Goal: Information Seeking & Learning: Learn about a topic

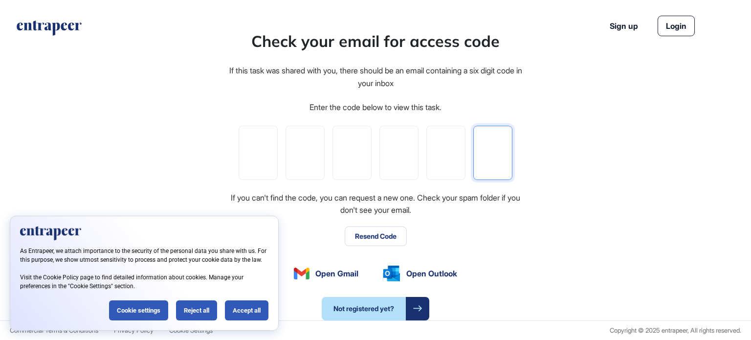
paste input "*"
type input "*"
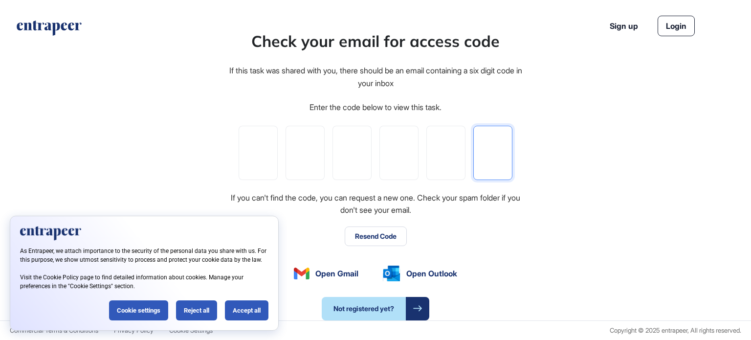
type input "*"
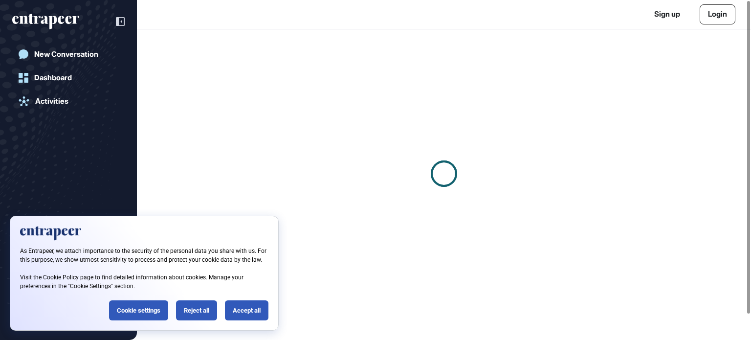
click at [423, 305] on div at bounding box center [444, 173] width 614 height 289
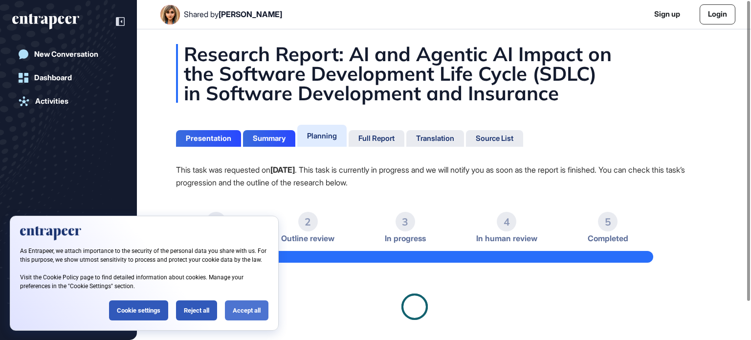
click at [245, 310] on div "Accept all" at bounding box center [247, 310] width 44 height 20
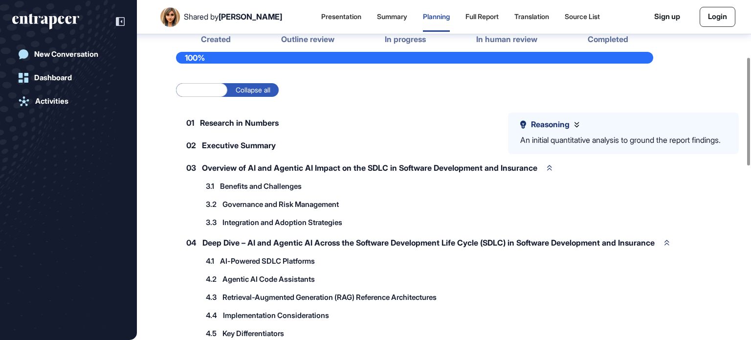
scroll to position [239, 0]
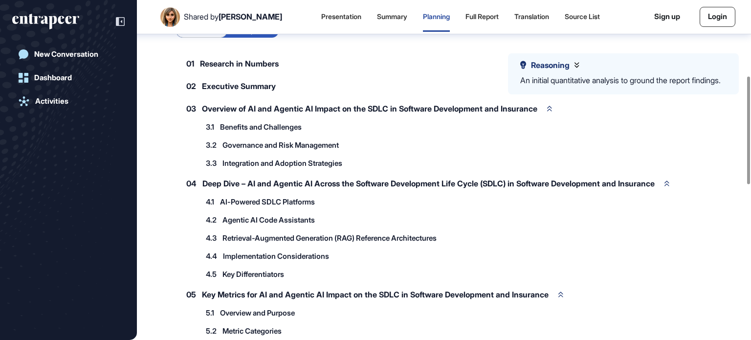
click at [225, 198] on span "AI-Powered SDLC Platforms" at bounding box center [267, 201] width 95 height 7
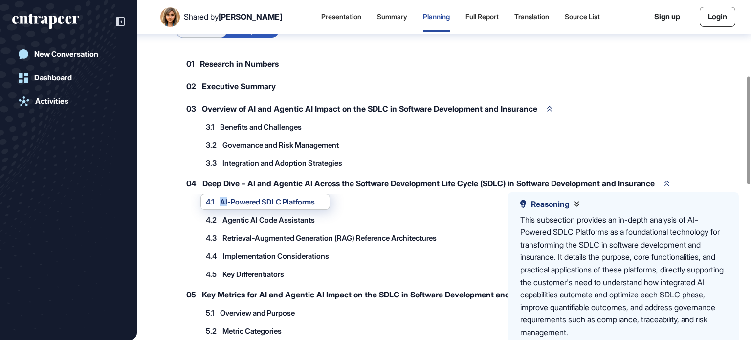
click at [225, 198] on span "AI-Powered SDLC Platforms" at bounding box center [267, 201] width 95 height 7
drag, startPoint x: 225, startPoint y: 197, endPoint x: 332, endPoint y: 193, distance: 106.7
click at [330, 194] on div "4.1 AI-Powered SDLC Platforms" at bounding box center [265, 202] width 130 height 16
click at [386, 199] on div "Reasoning This subsection provides an in-depth analysis of AI-Powered SDLC Plat…" at bounding box center [426, 202] width 453 height 16
click at [286, 204] on div "4.1 AI-Powered SDLC Platforms" at bounding box center [265, 202] width 130 height 16
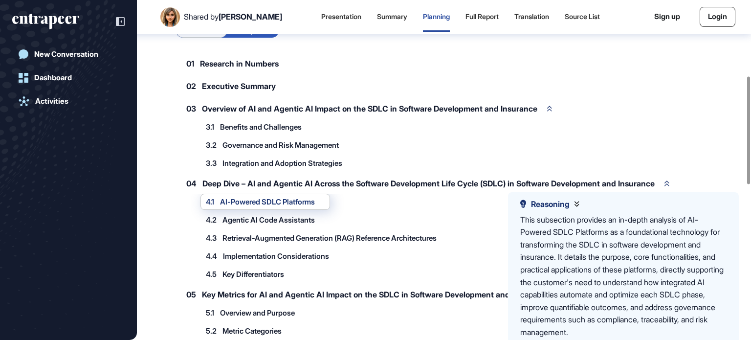
click at [284, 219] on span "Agentic AI Code Assistants" at bounding box center [268, 219] width 92 height 7
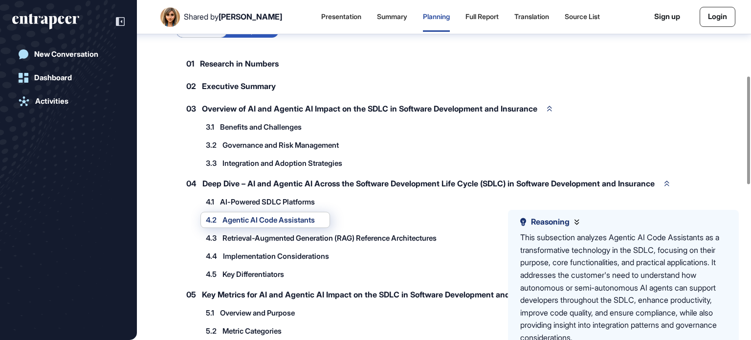
click at [274, 230] on div "4.3 Retrieval-Augmented Generation (RAG) Reference Architectures" at bounding box center [325, 238] width 251 height 16
click at [267, 238] on span "Retrieval-Augmented Generation (RAG) Reference Architectures" at bounding box center [329, 237] width 214 height 7
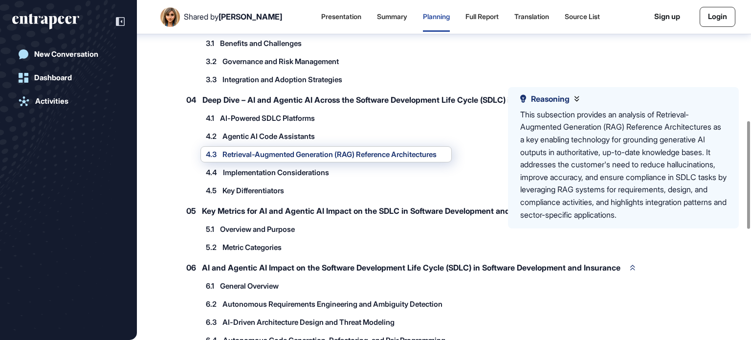
scroll to position [434, 0]
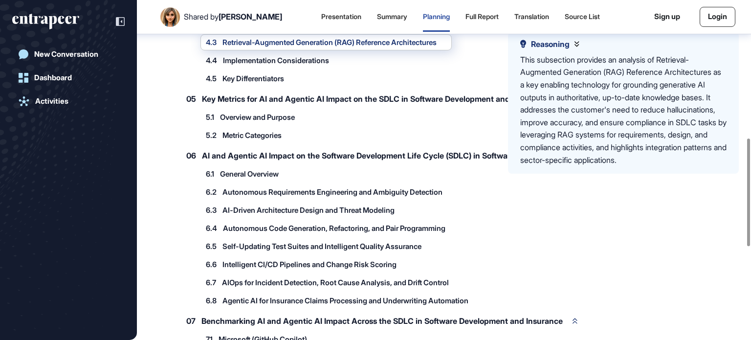
click at [411, 127] on div "5.2 Metric Categories 5.2.1 Business Impact Metrics 5.2.2 Technical Performance…" at bounding box center [426, 135] width 453 height 16
click at [427, 184] on div "6.2 Autonomous Requirements Engineering and Ambiguity Detection" at bounding box center [328, 192] width 257 height 16
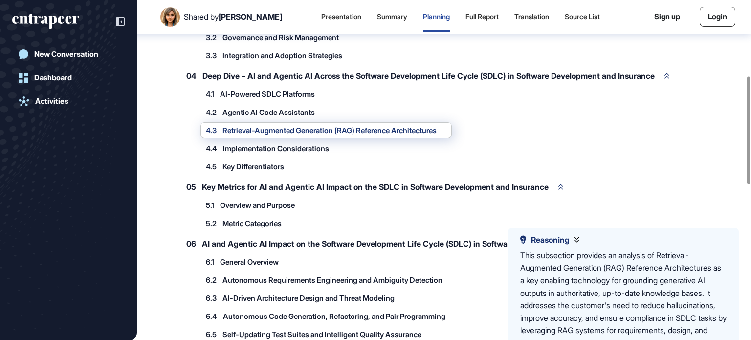
scroll to position [239, 0]
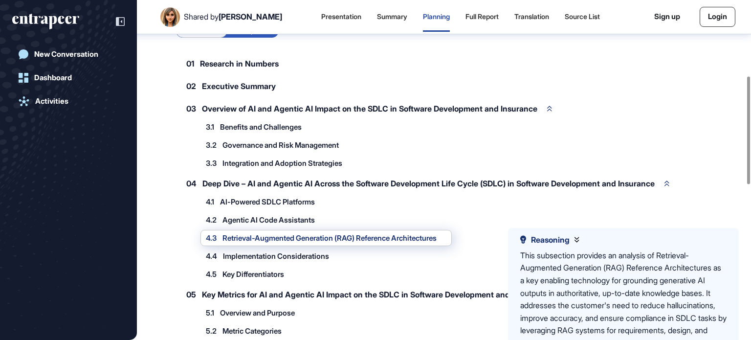
click at [574, 238] on div "Reasoning" at bounding box center [549, 239] width 59 height 9
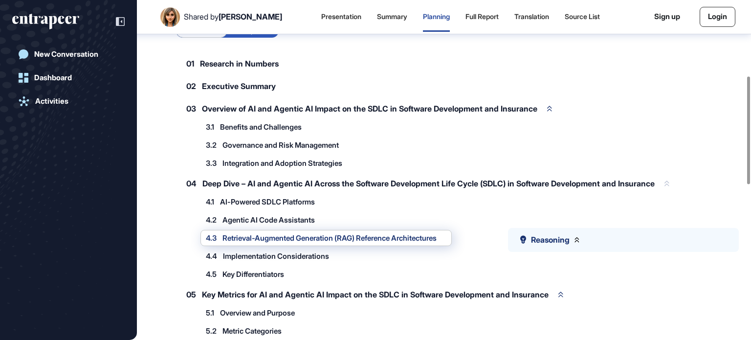
click at [529, 191] on div "04 Deep Dive – AI and Agentic AI Across the Software Development Life Cycle (SD…" at bounding box center [428, 183] width 504 height 21
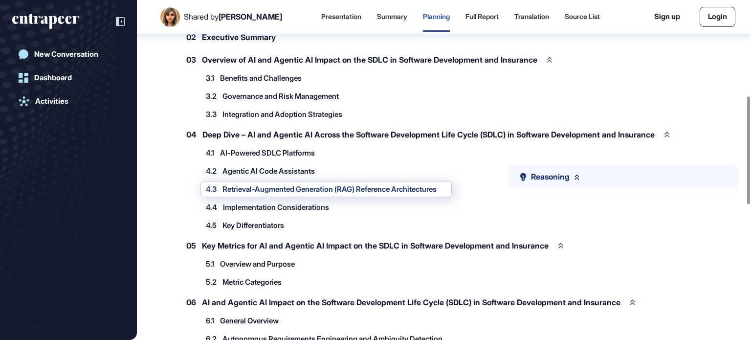
scroll to position [336, 0]
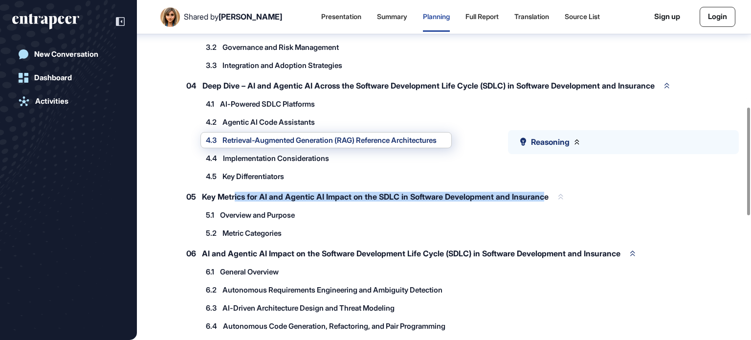
drag, startPoint x: 235, startPoint y: 189, endPoint x: 552, endPoint y: 193, distance: 317.4
click at [549, 193] on span "Key Metrics for AI and Agentic AI Impact on the SDLC in Software Development an…" at bounding box center [375, 197] width 347 height 8
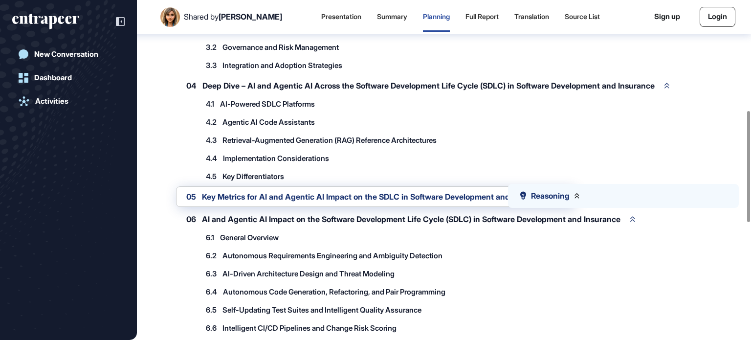
click at [202, 193] on span "Key Metrics for AI and Agentic AI Impact on the SDLC in Software Development an…" at bounding box center [375, 197] width 347 height 8
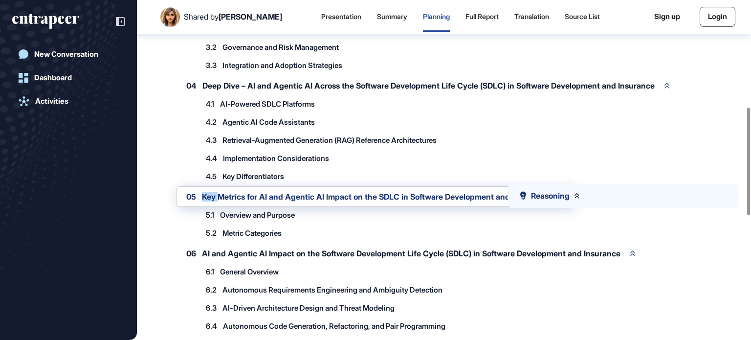
click at [202, 193] on span "Key Metrics for AI and Agentic AI Impact on the SDLC in Software Development an…" at bounding box center [375, 197] width 347 height 8
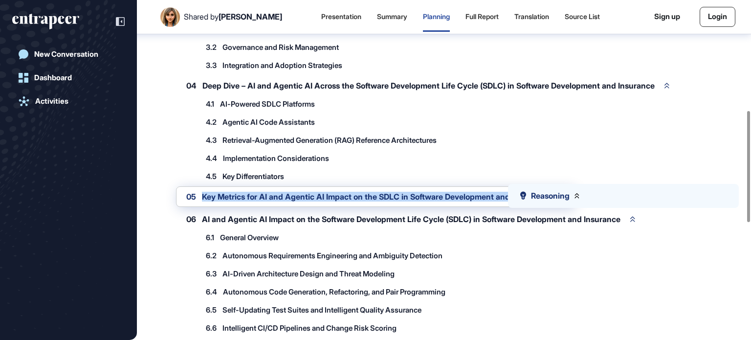
click at [202, 193] on span "Key Metrics for AI and Agentic AI Impact on the SDLC in Software Development an…" at bounding box center [375, 197] width 347 height 8
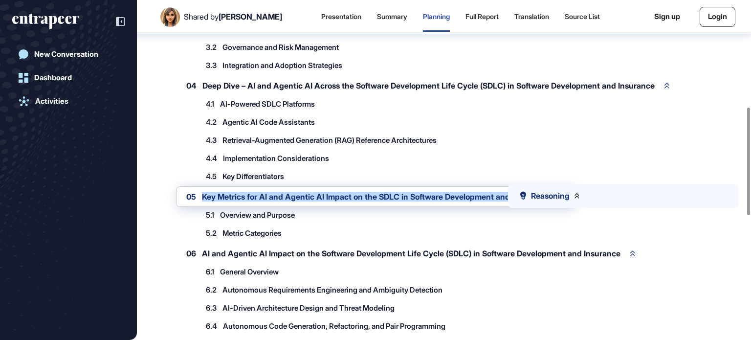
click at [195, 176] on div at bounding box center [195, 176] width 0 height 0
